Goal: Task Accomplishment & Management: Manage account settings

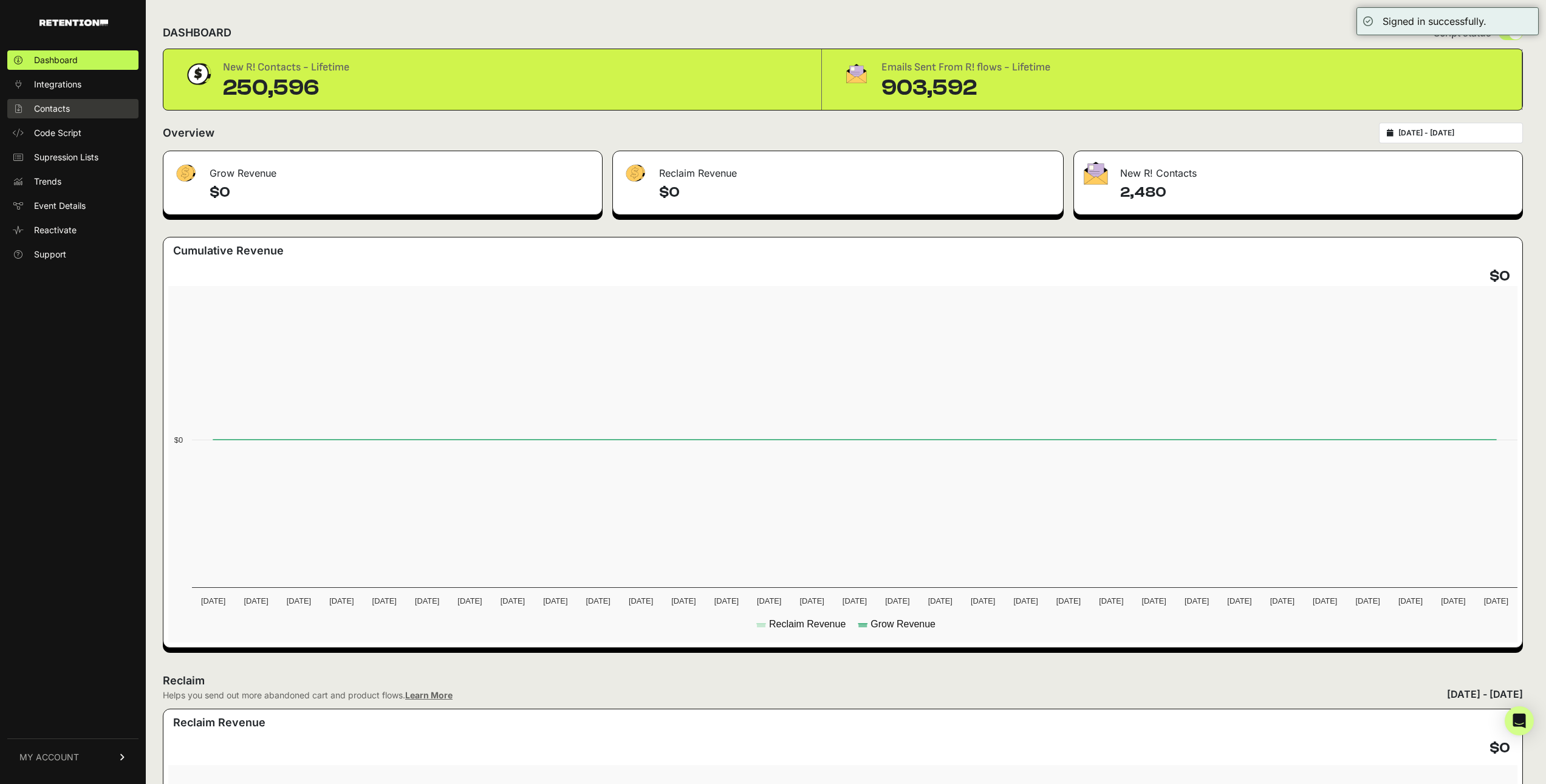
click at [61, 104] on span "Contacts" at bounding box center [52, 108] width 36 height 12
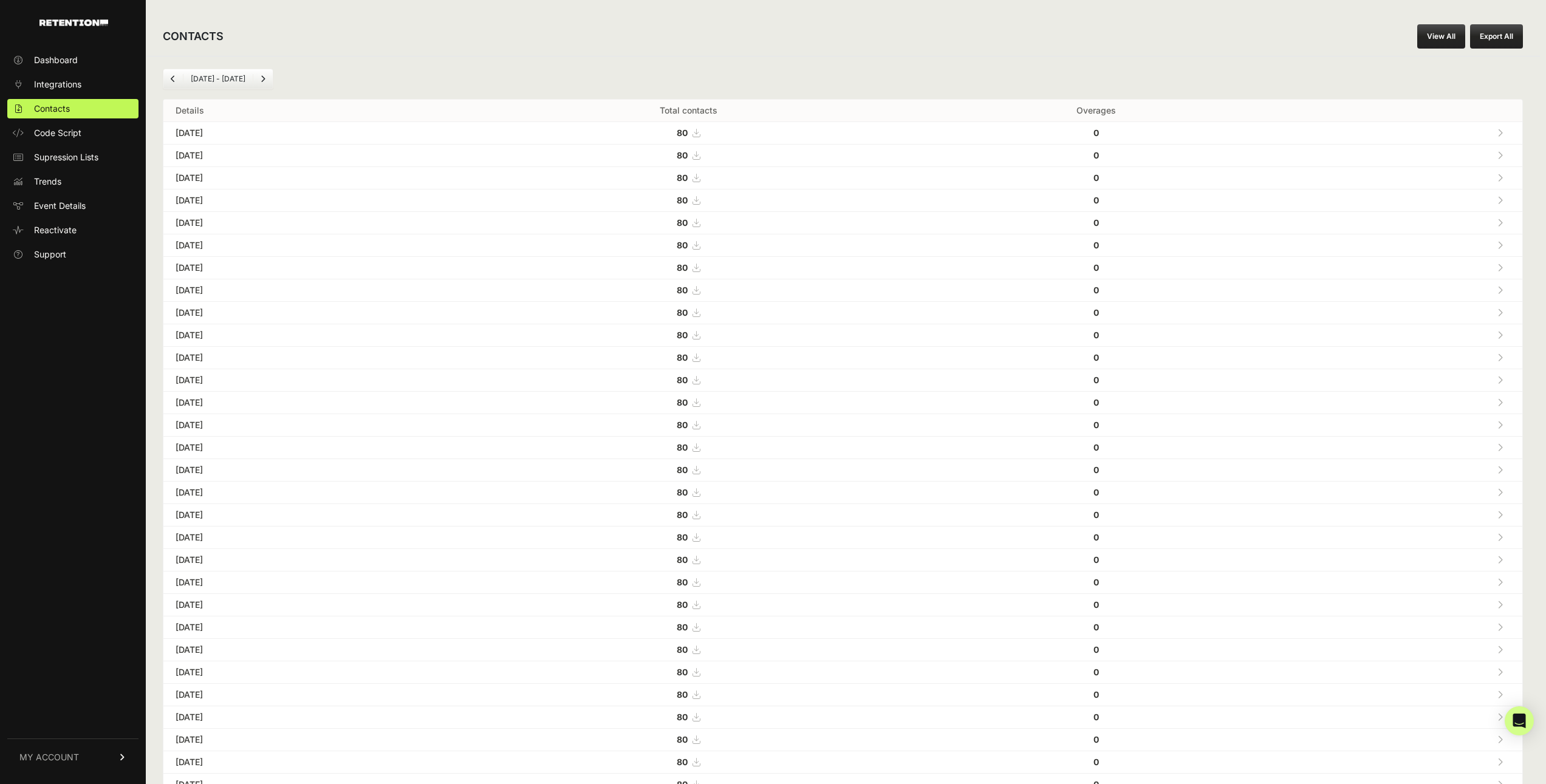
click at [694, 66] on div "Jul 13 - Aug 13 Details Total contacts Overages Aug 13, 2025 80 0 Aug 12, 2025 …" at bounding box center [842, 455] width 1394 height 798
click at [49, 760] on span "MY ACCOUNT" at bounding box center [49, 756] width 59 height 12
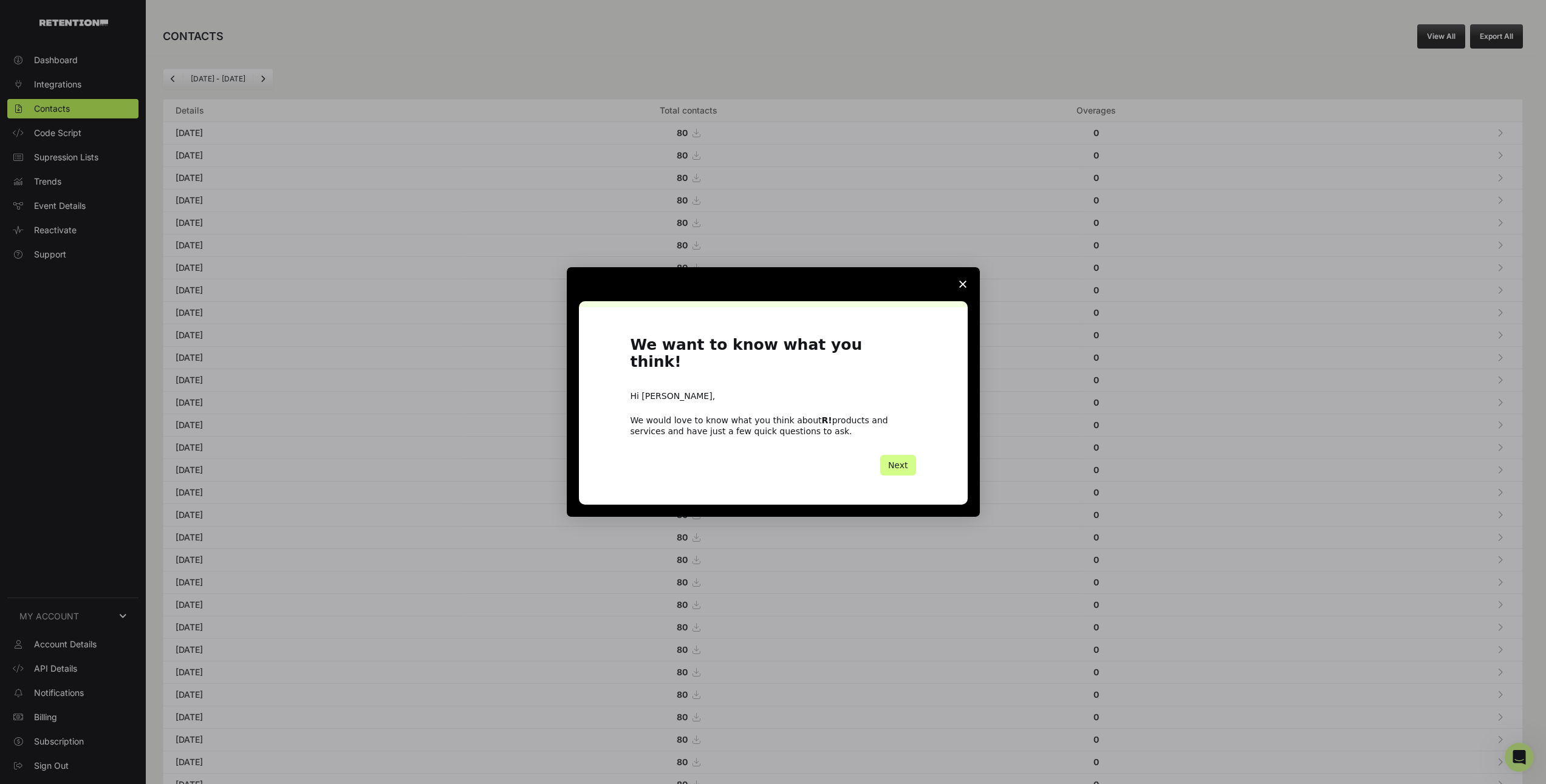
click at [956, 283] on span "Close survey" at bounding box center [963, 284] width 34 height 34
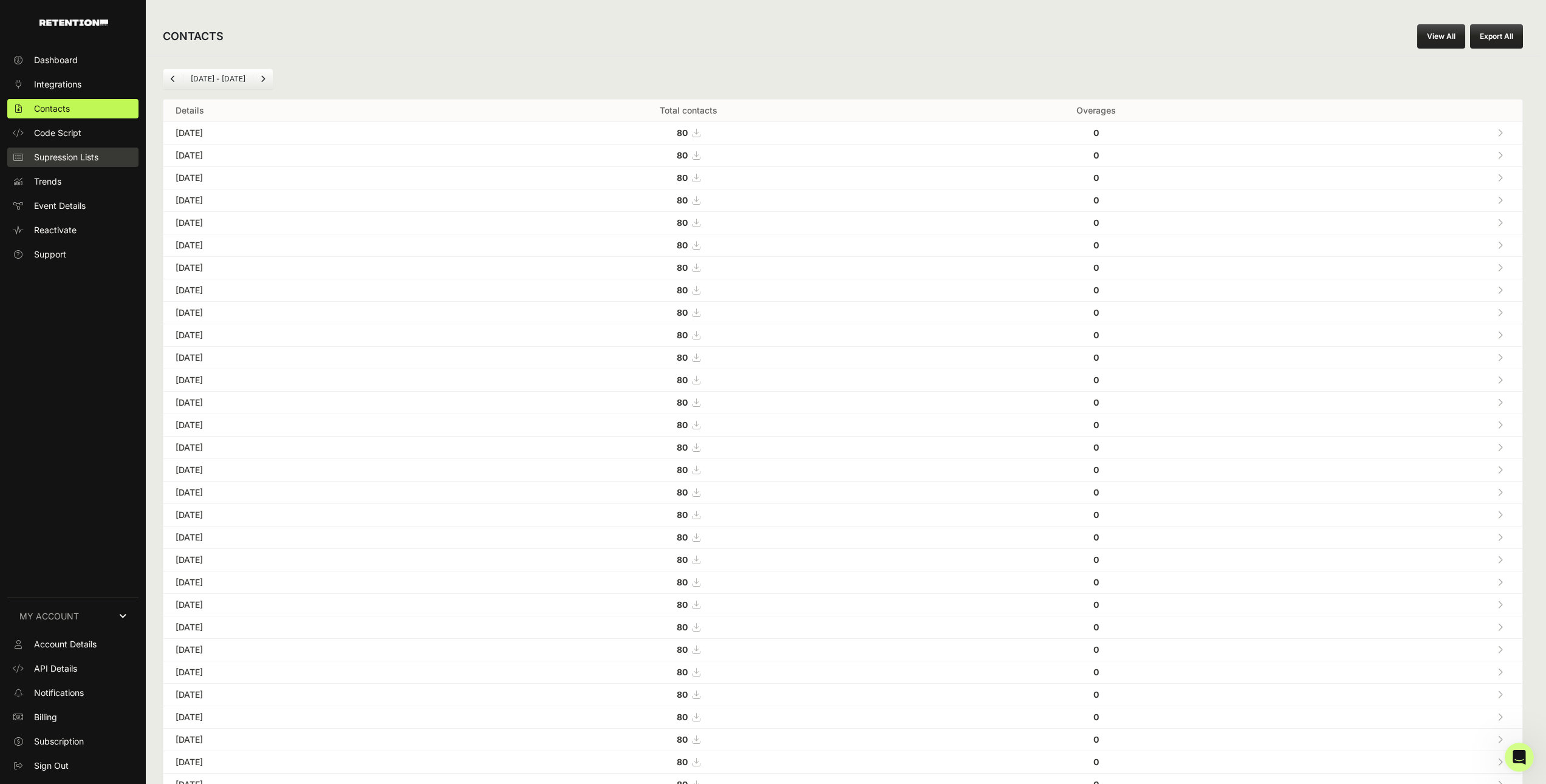
click at [42, 150] on link "Supression Lists" at bounding box center [72, 157] width 131 height 20
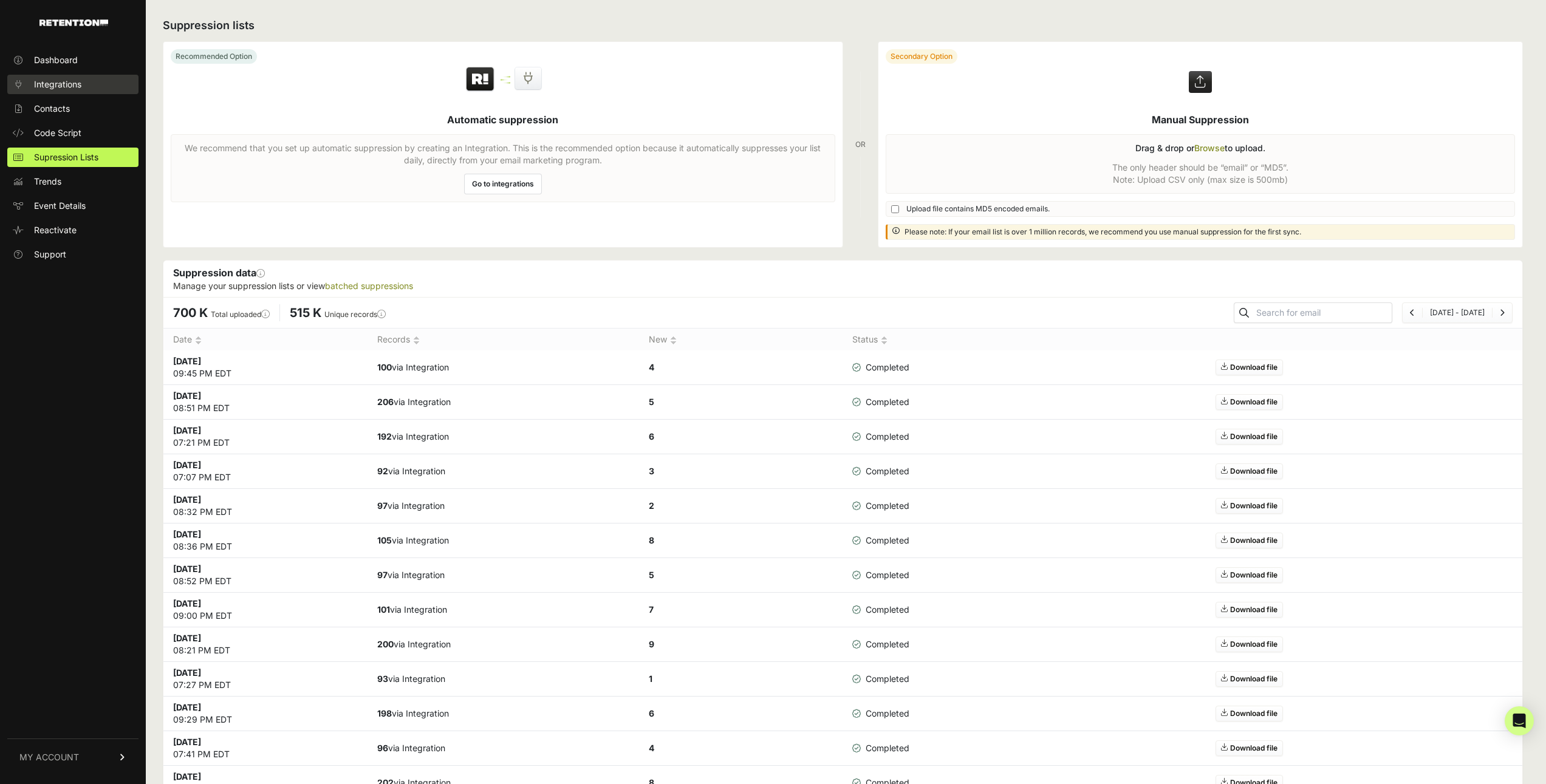
click at [56, 78] on span "Integrations" at bounding box center [58, 84] width 47 height 12
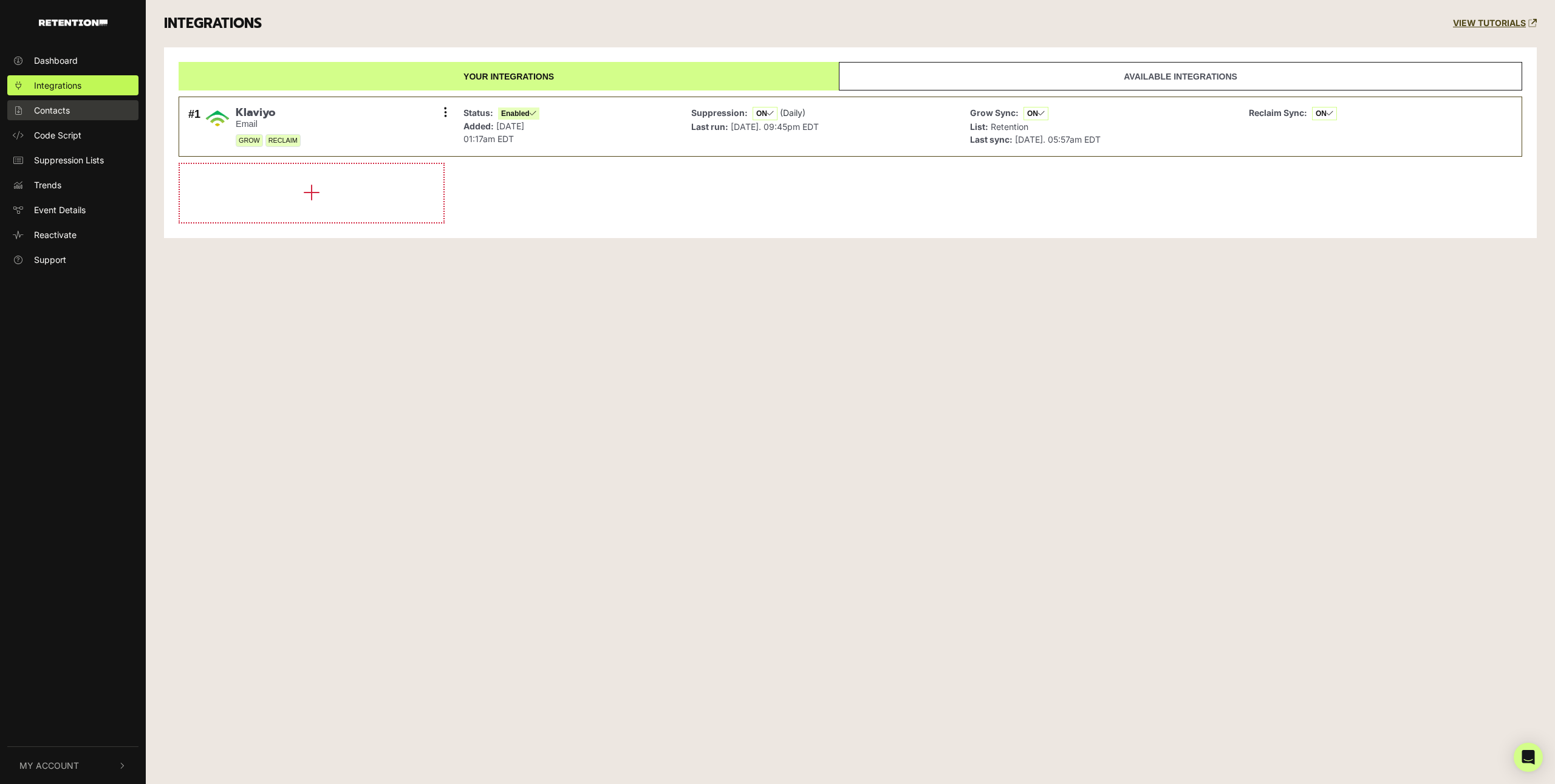
click at [48, 107] on span "Contacts" at bounding box center [52, 111] width 36 height 13
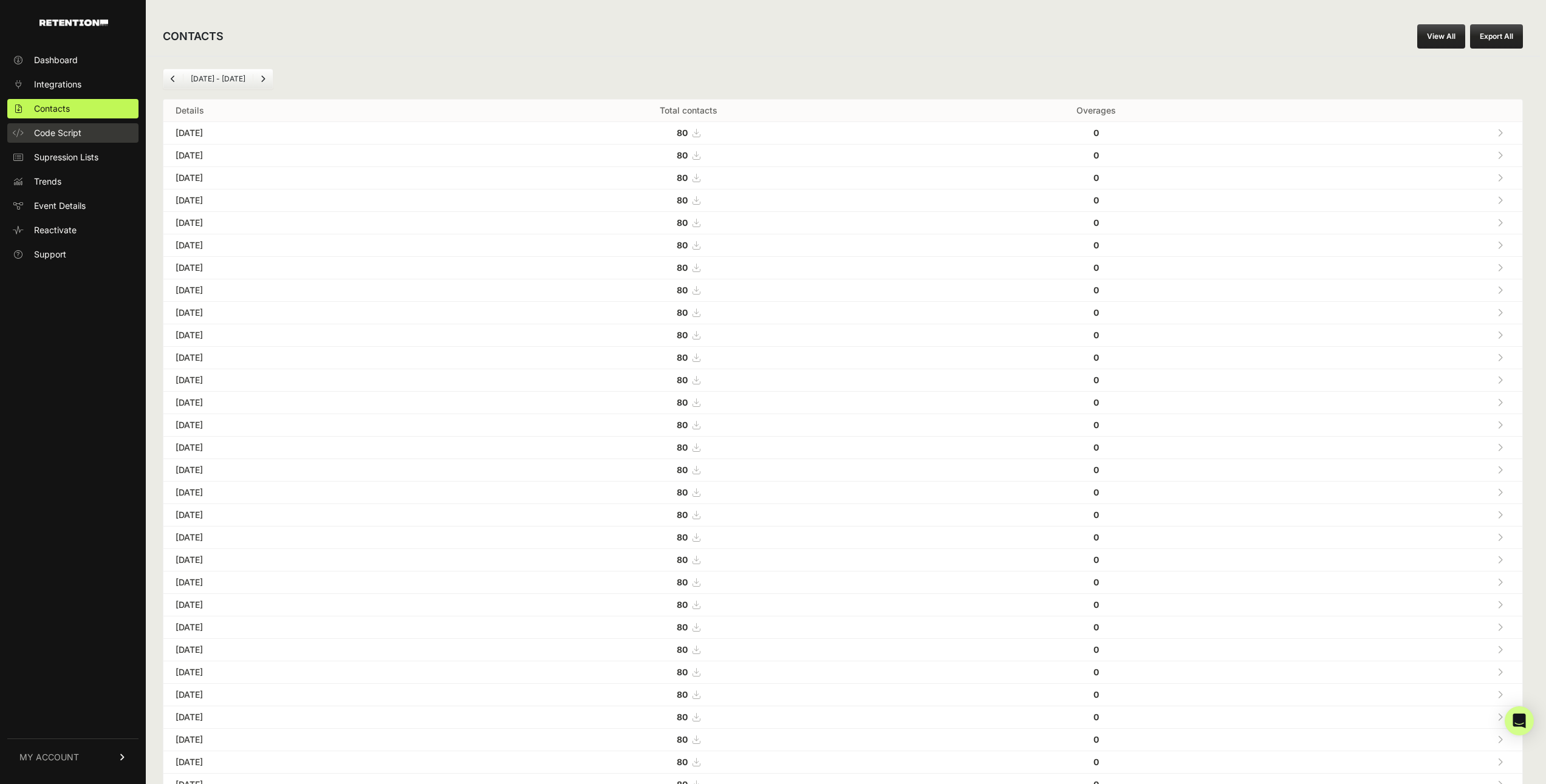
click at [48, 129] on span "Code Script" at bounding box center [58, 133] width 47 height 12
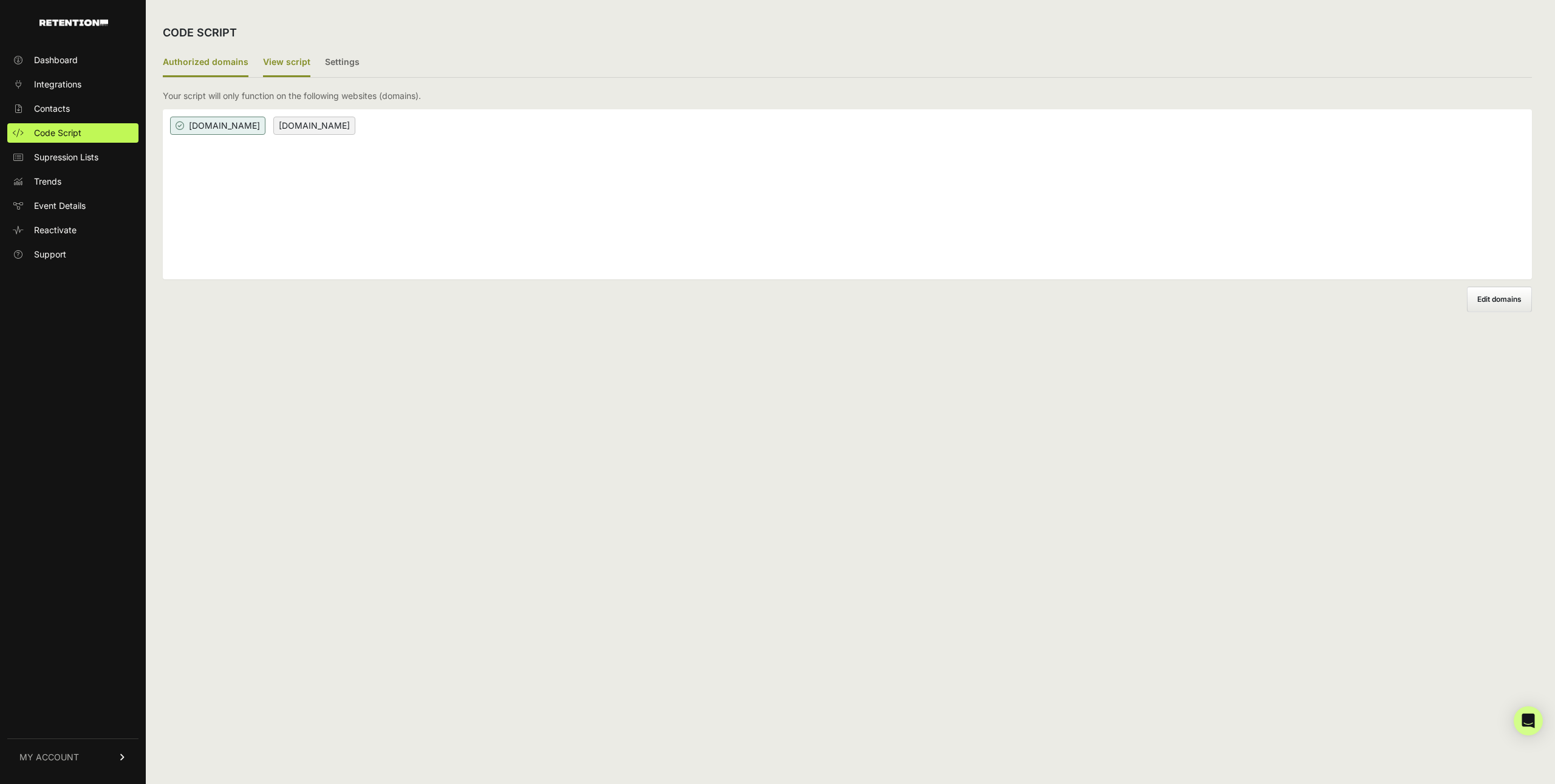
click at [266, 68] on label "View script" at bounding box center [287, 63] width 47 height 28
click at [0, 0] on input "View script" at bounding box center [0, 0] width 0 height 0
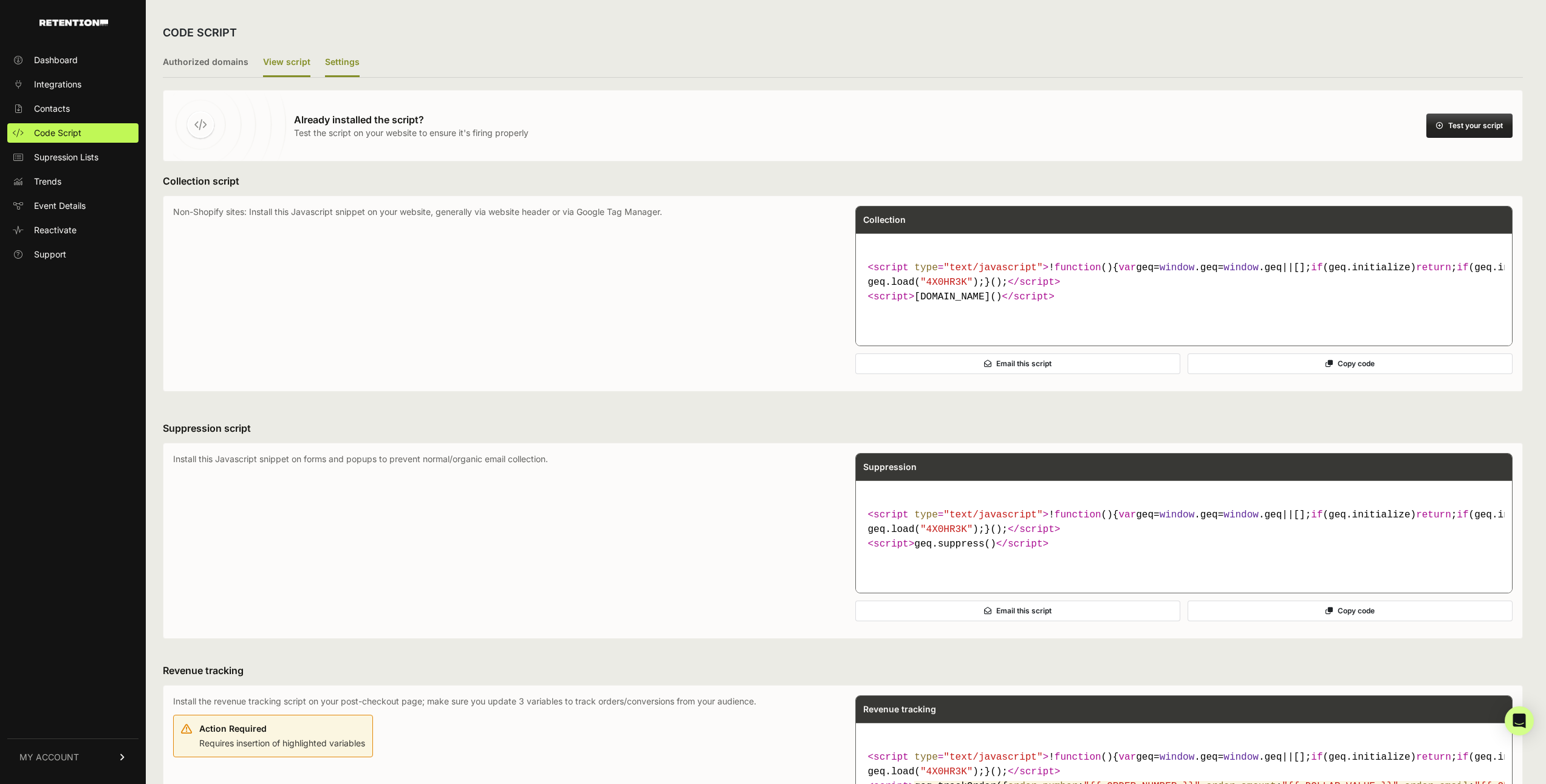
click at [339, 62] on label "Settings" at bounding box center [342, 63] width 35 height 28
click at [0, 0] on input "Settings" at bounding box center [0, 0] width 0 height 0
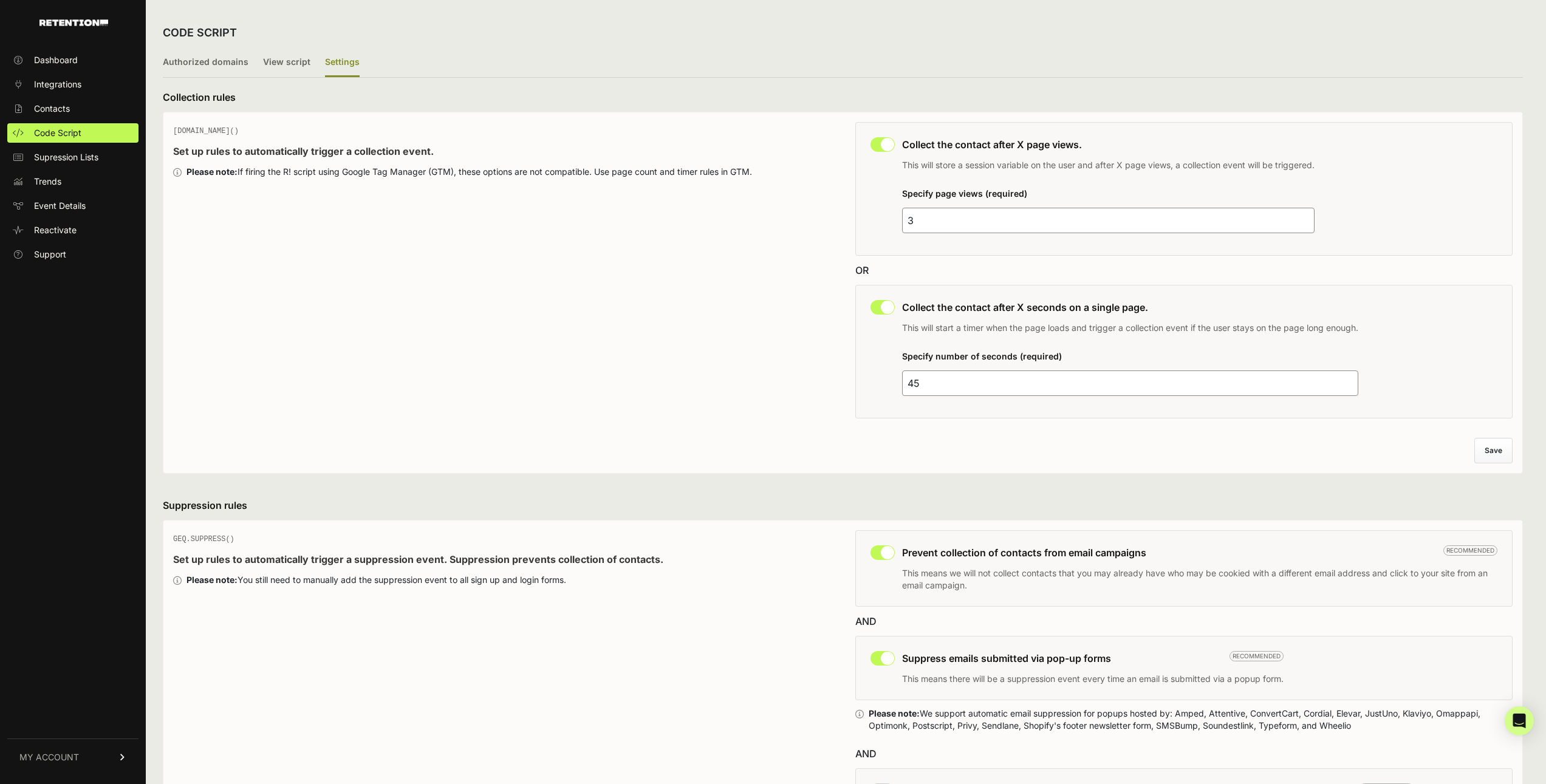
drag, startPoint x: 938, startPoint y: 383, endPoint x: 873, endPoint y: 383, distance: 65.0
click at [873, 383] on div "This collection rule must be disabled in order to use Grow IQ. Collect the cont…" at bounding box center [1184, 352] width 658 height 134
type input "60"
click at [694, 410] on div "[DOMAIN_NAME]() Set up rules to automatically trigger a collection event. Pleas…" at bounding box center [503, 274] width 658 height 304
click at [694, 410] on div "GEQ.PAGE() Set up rules to automatically trigger a collection event. Please not…" at bounding box center [503, 274] width 658 height 304
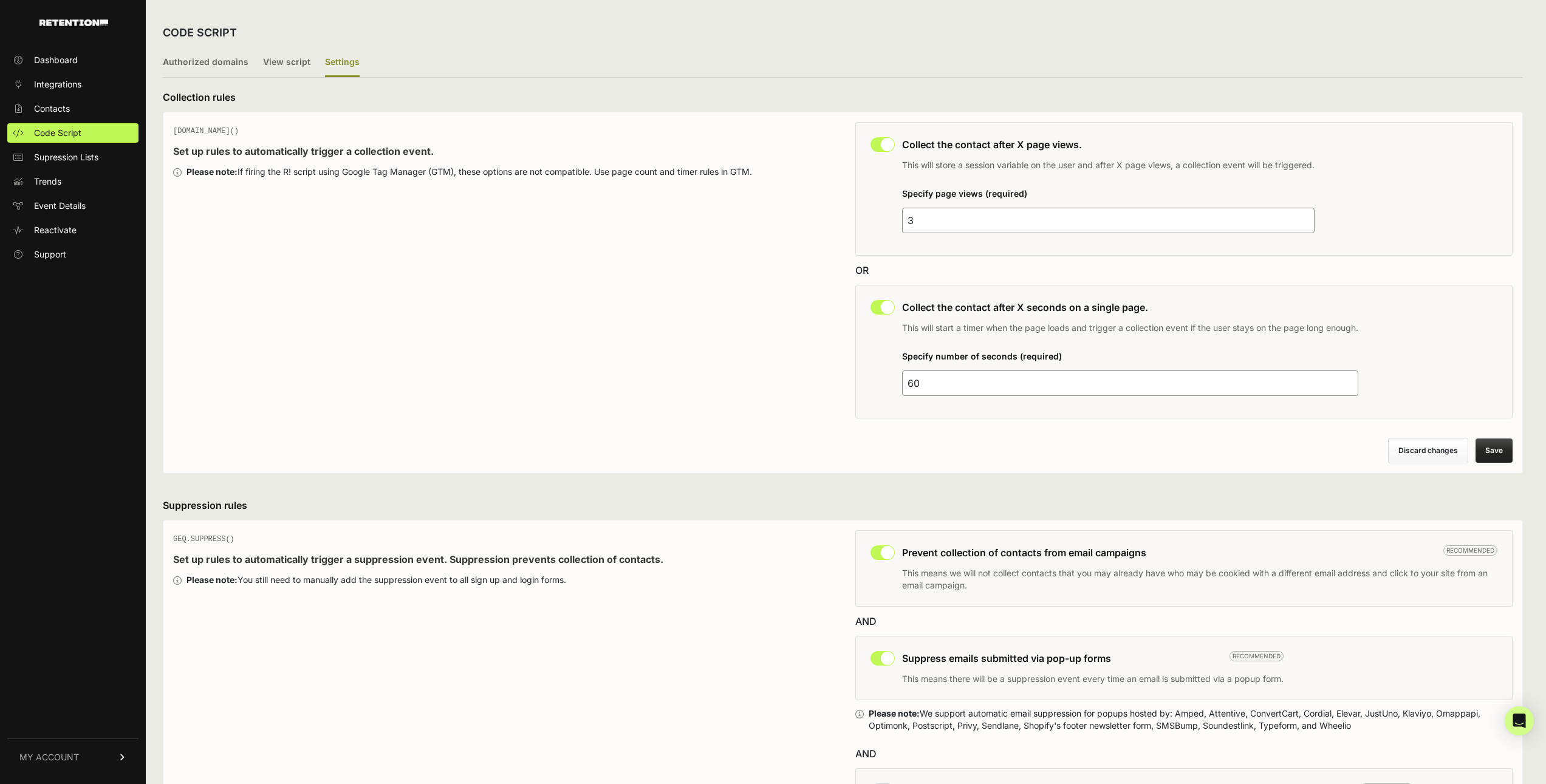
click at [1493, 441] on button "Save" at bounding box center [1493, 450] width 37 height 24
click at [53, 753] on span "MY ACCOUNT" at bounding box center [49, 756] width 59 height 12
click at [87, 643] on span "Account Details" at bounding box center [65, 644] width 63 height 12
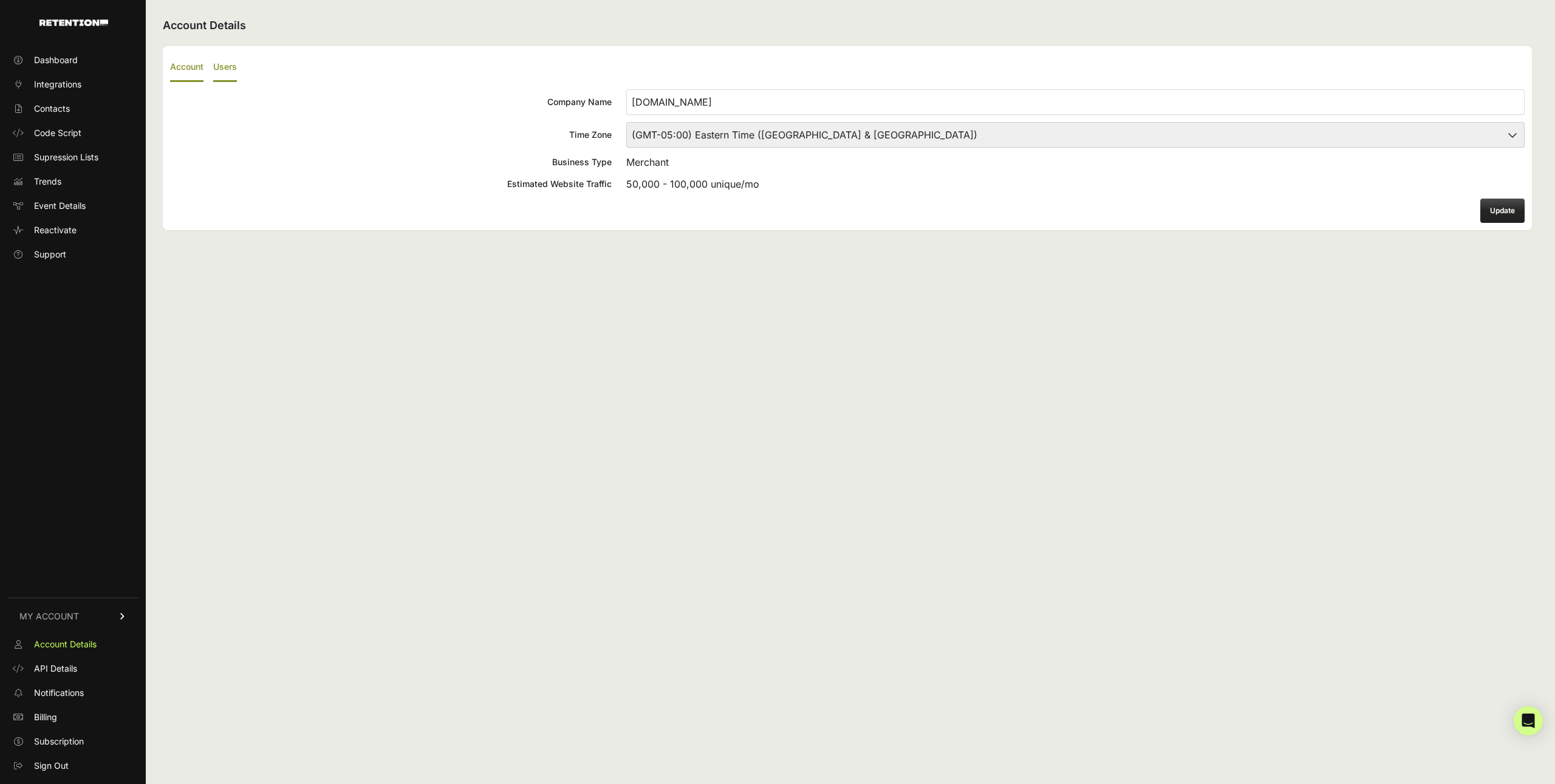
click at [213, 67] on label "Users" at bounding box center [225, 68] width 24 height 28
click at [0, 0] on input "Users" at bounding box center [0, 0] width 0 height 0
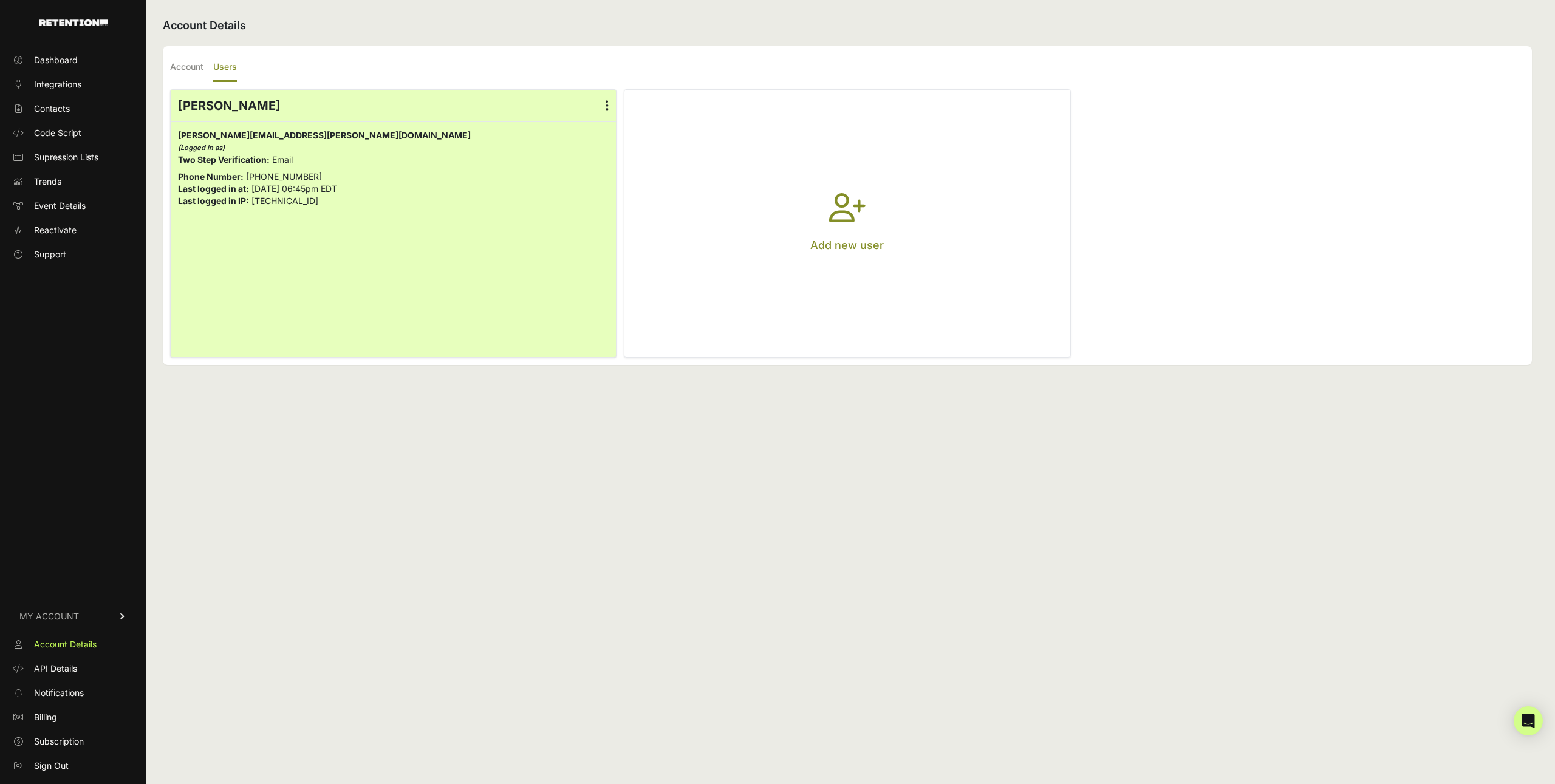
click at [315, 681] on div "Account Details Account Users Company Name [DOMAIN_NAME] Time Zone (GMT-10:00) …" at bounding box center [847, 392] width 1403 height 784
click at [49, 743] on span "Subscription" at bounding box center [59, 741] width 50 height 12
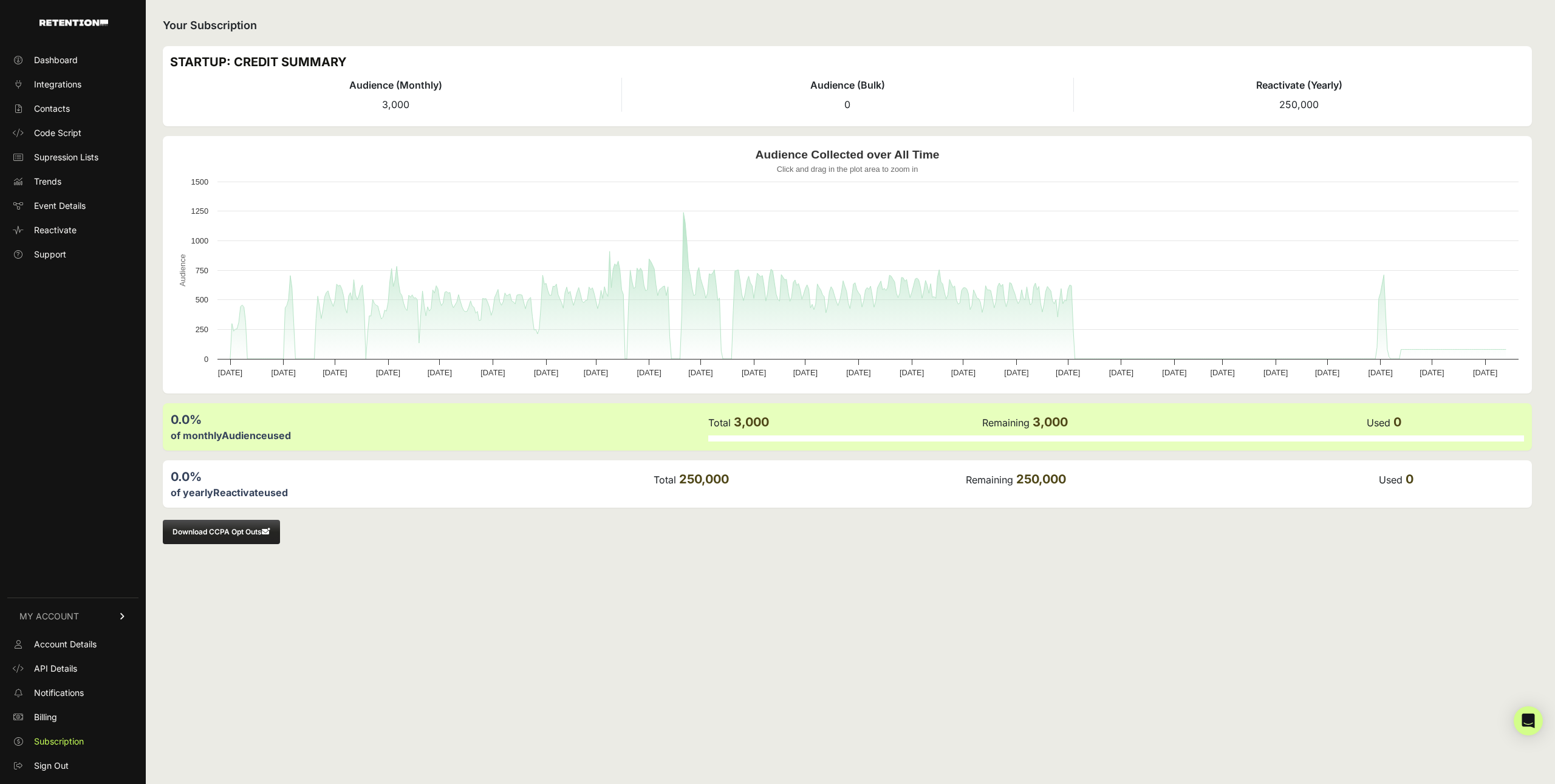
click at [299, 701] on div "Your Subscription STARTUP: CREDIT SUMMARY Audience (Monthly) 3,000 Audience (Bu…" at bounding box center [847, 392] width 1403 height 784
click at [65, 725] on link "Billing" at bounding box center [72, 717] width 131 height 20
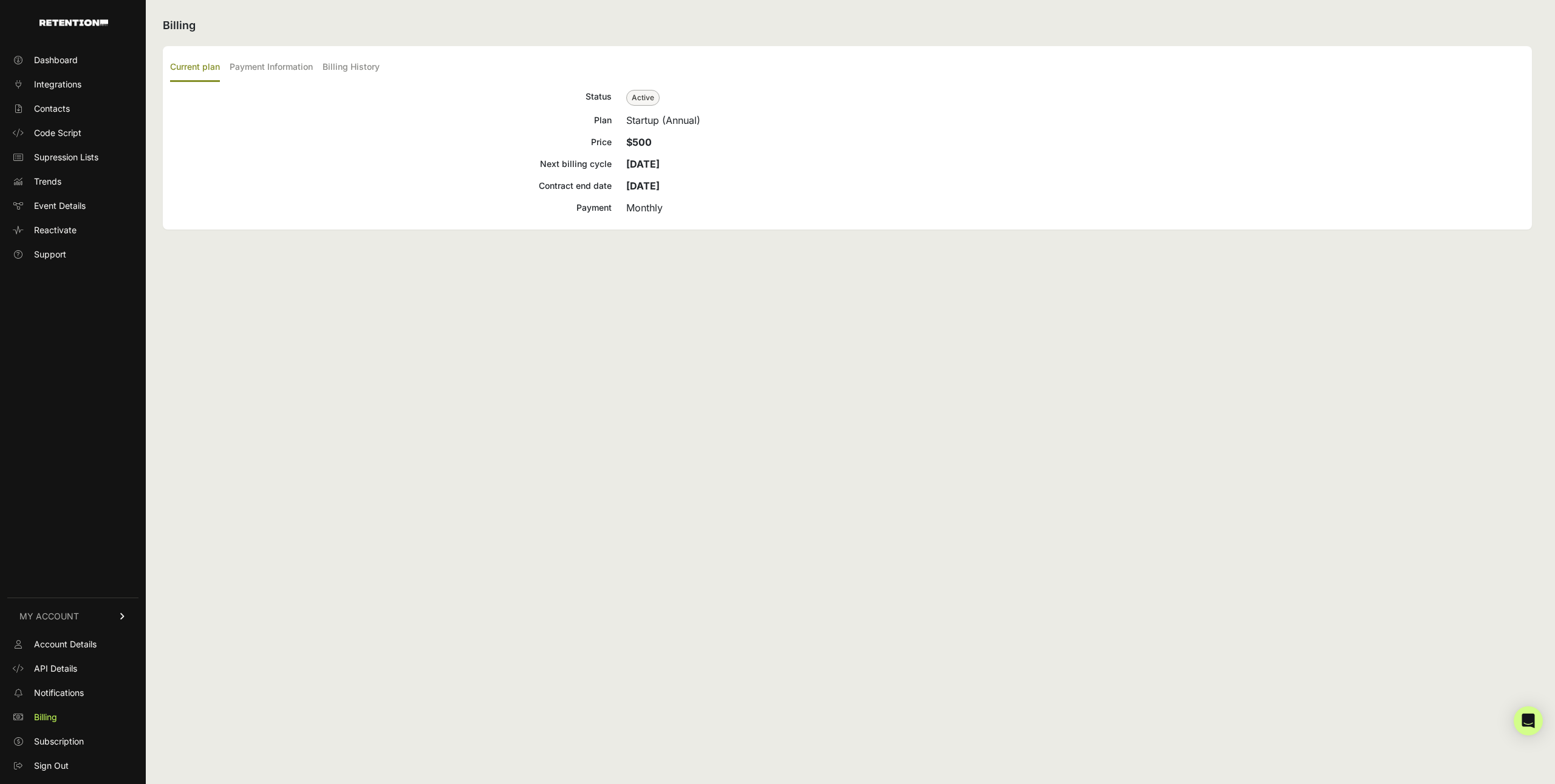
click at [765, 354] on div "Billing Current plan Payment Information Billing History Status Active Plan Sta…" at bounding box center [847, 392] width 1403 height 784
click at [764, 352] on div "Billing Current plan Payment Information Billing History Status Active Plan Sta…" at bounding box center [847, 392] width 1403 height 784
drag, startPoint x: 677, startPoint y: 211, endPoint x: 573, endPoint y: 123, distance: 136.2
click at [573, 123] on div "Status Active Plan Startup (Annual) Price $500 Next billing cycle [DATE] Contra…" at bounding box center [847, 152] width 1355 height 125
click at [56, 743] on span "Subscription" at bounding box center [59, 741] width 50 height 12
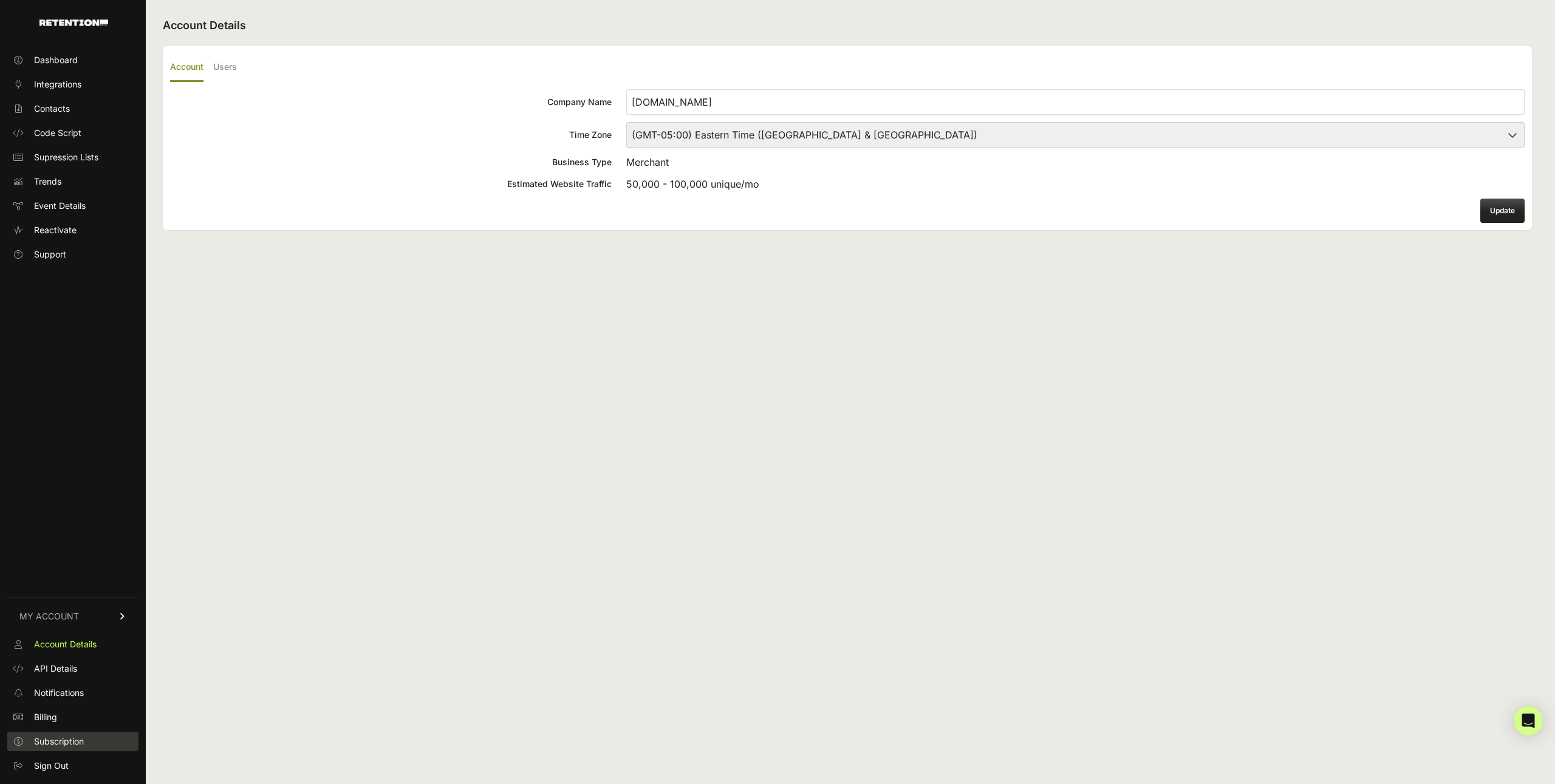
click at [63, 742] on span "Subscription" at bounding box center [59, 741] width 50 height 12
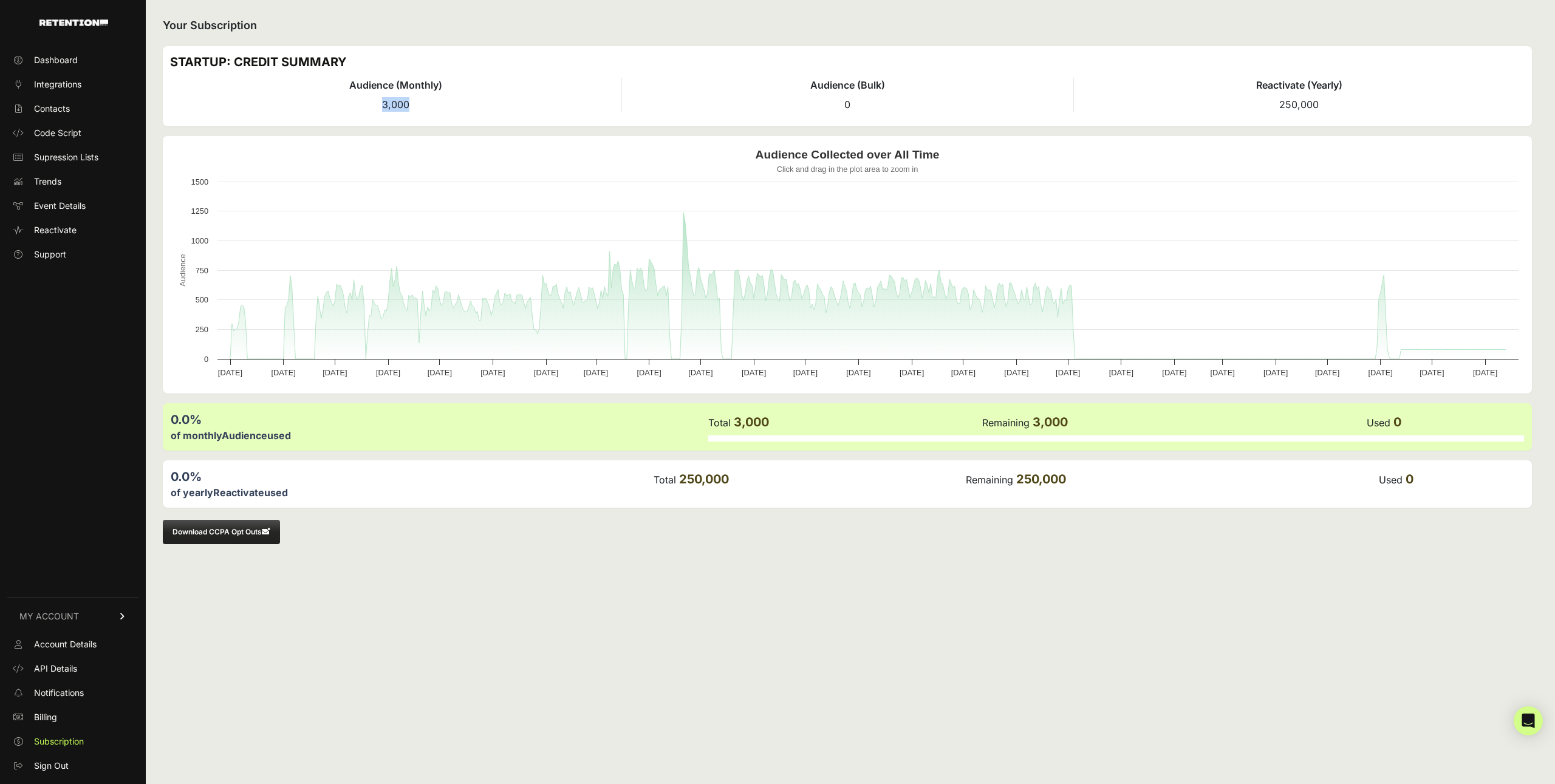
drag, startPoint x: 402, startPoint y: 106, endPoint x: 360, endPoint y: 102, distance: 42.2
click at [360, 102] on li "Audience (Monthly) 3,000" at bounding box center [396, 94] width 451 height 34
click at [671, 637] on div "Your Subscription STARTUP: CREDIT SUMMARY Audience (Monthly) 3,000 Audience (Bu…" at bounding box center [847, 392] width 1403 height 784
